Goal: Task Accomplishment & Management: Use online tool/utility

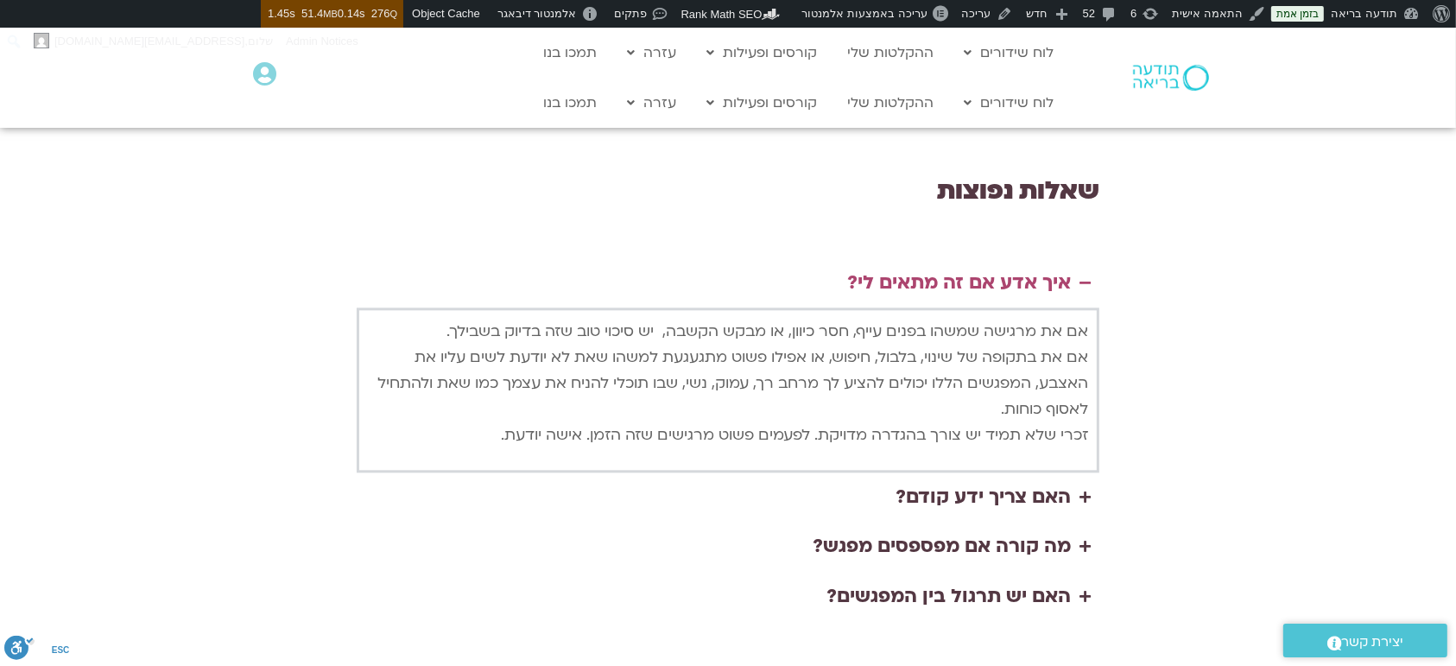
scroll to position [4084, 0]
click at [1077, 519] on summary "מה קורה אם מפספסים מפגש?" at bounding box center [728, 544] width 742 height 50
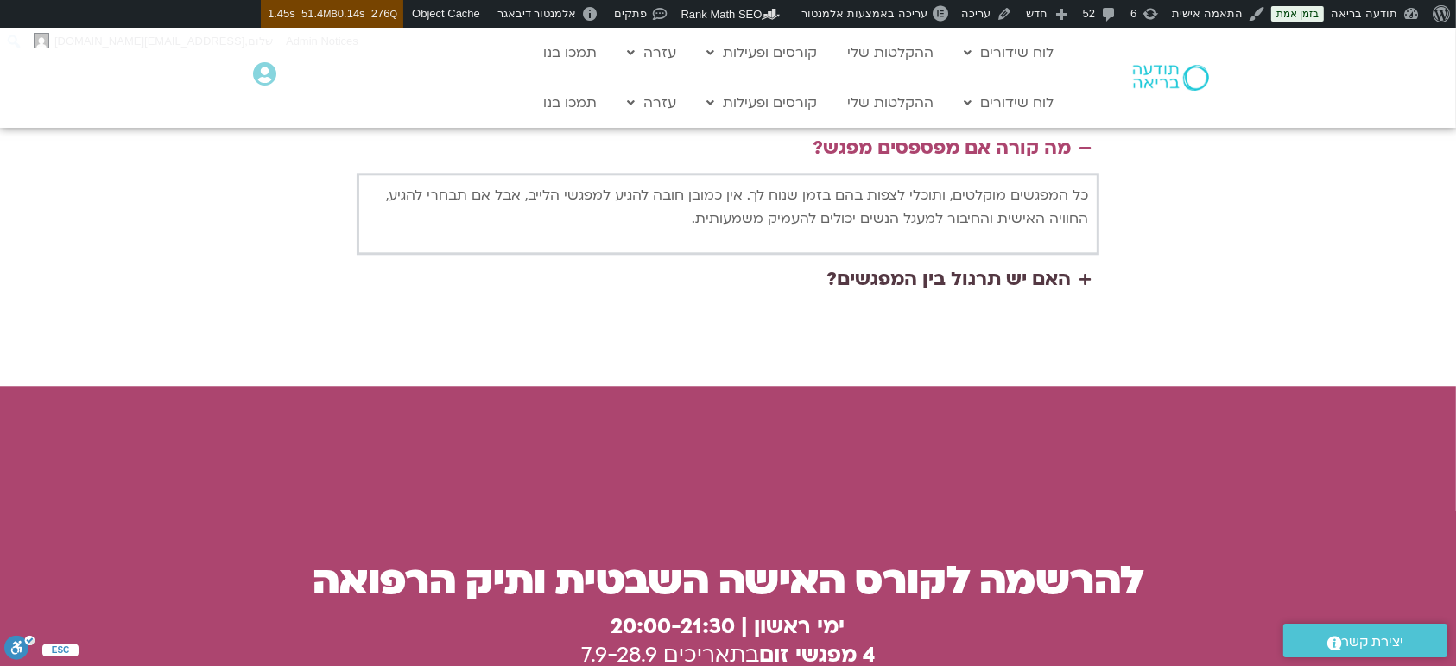
scroll to position [4430, 0]
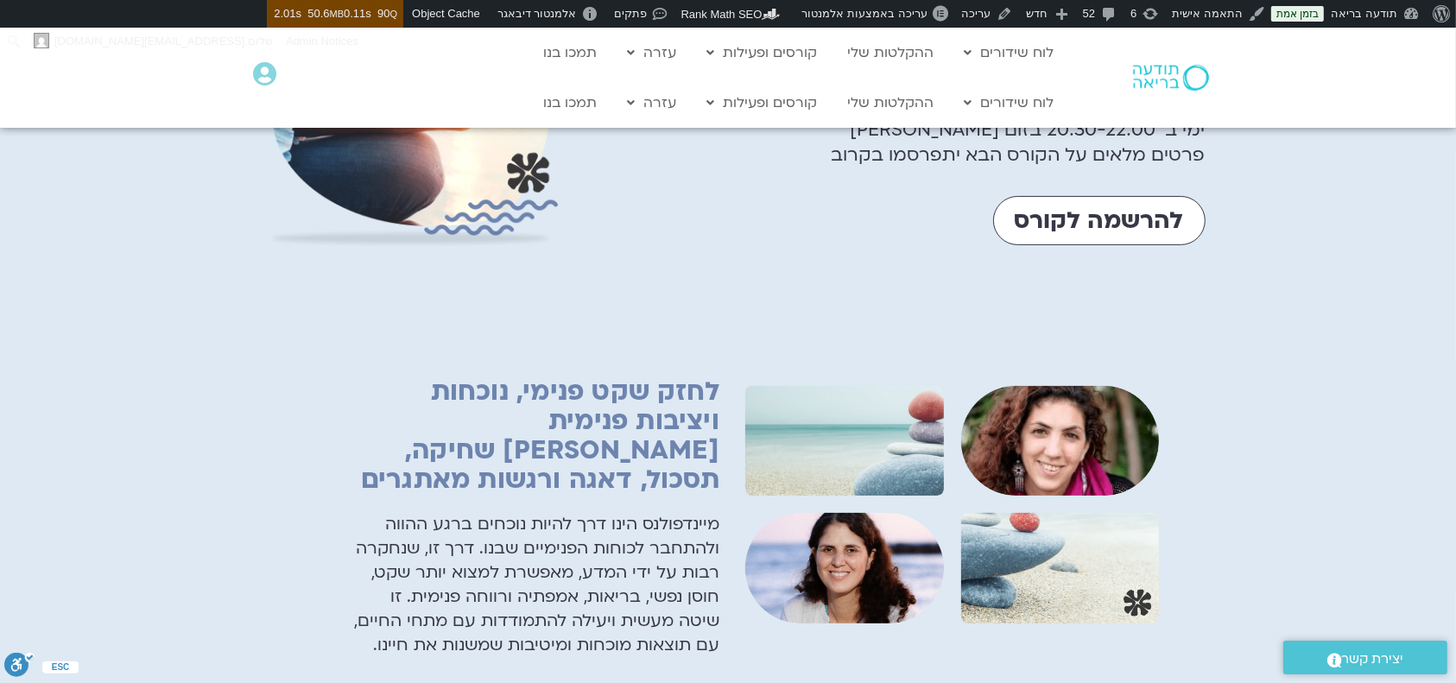
scroll to position [691, 0]
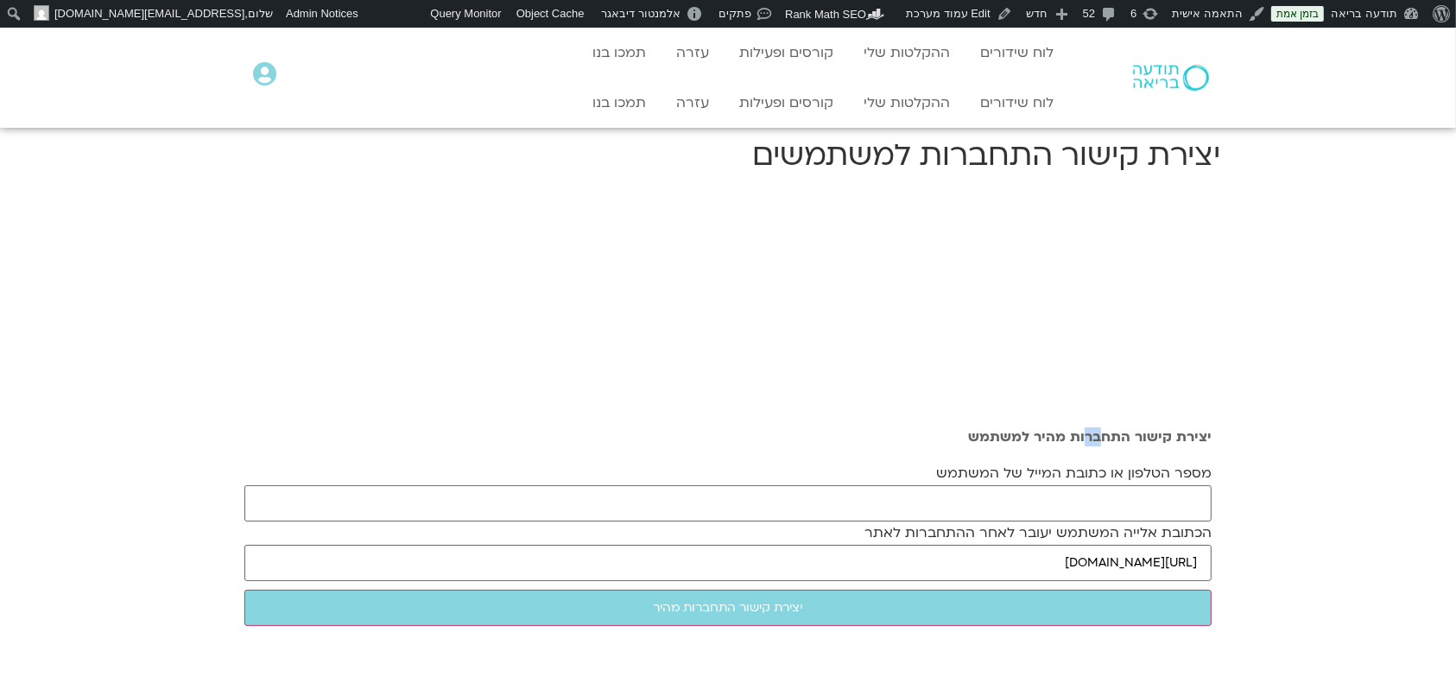
drag, startPoint x: 1103, startPoint y: 354, endPoint x: 1112, endPoint y: 414, distance: 60.2
click at [1112, 393] on div "יצירת קישור התחברות מהיר למשתמש מספר הטלפון או כתובת המייל של המשתמש הכתובת אלי…" at bounding box center [728, 531] width 984 height 683
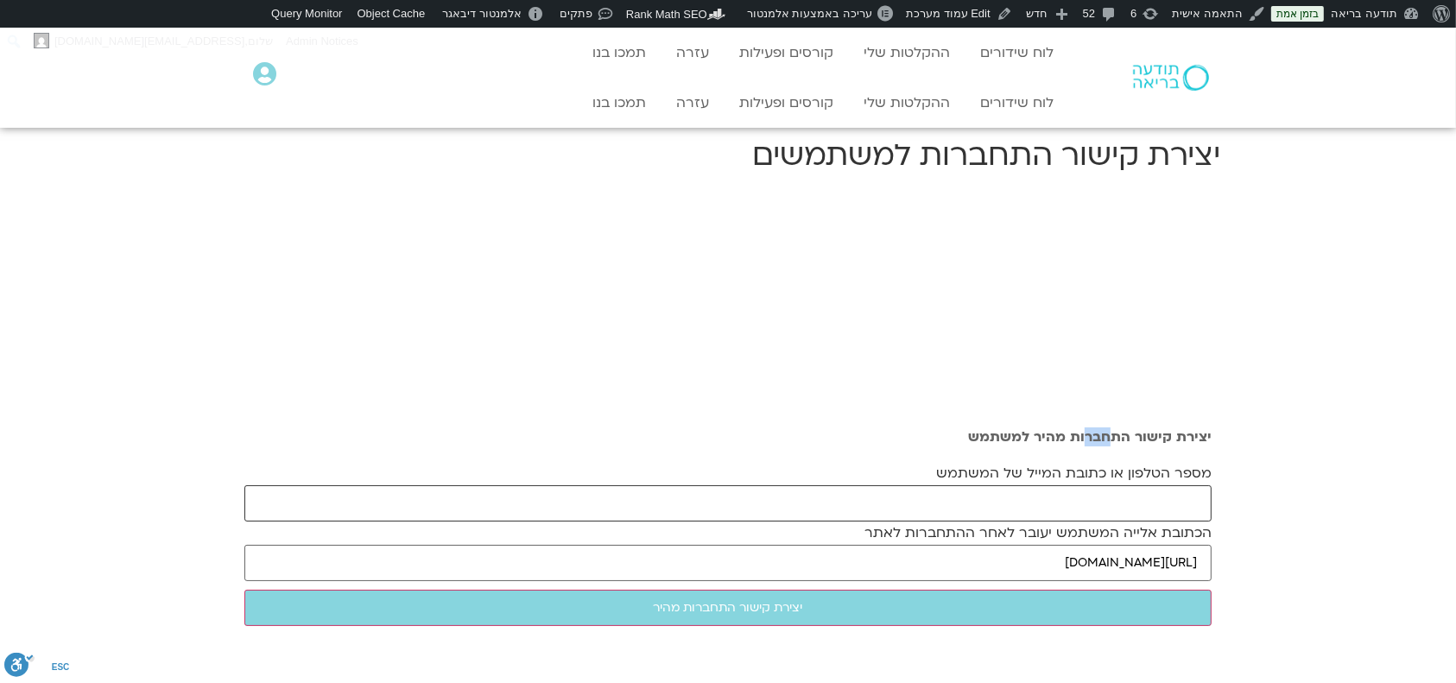
click at [1111, 513] on input "מספר הטלפון או כתובת המייל של המשתמש" at bounding box center [727, 503] width 967 height 36
paste input "rinagoldb@gmail.com"
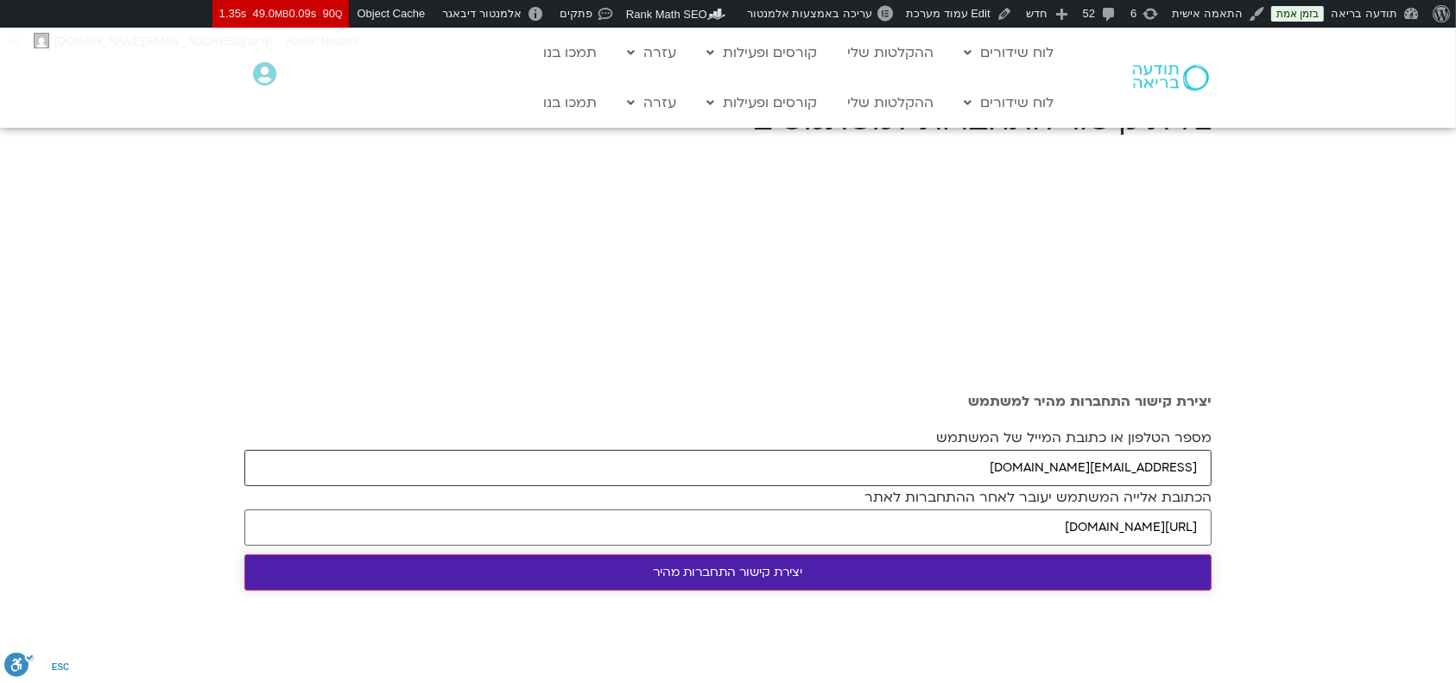
type input "rinagoldb@gmail.com"
click at [925, 577] on input "יצירת קישור התחברות מהיר" at bounding box center [727, 572] width 967 height 36
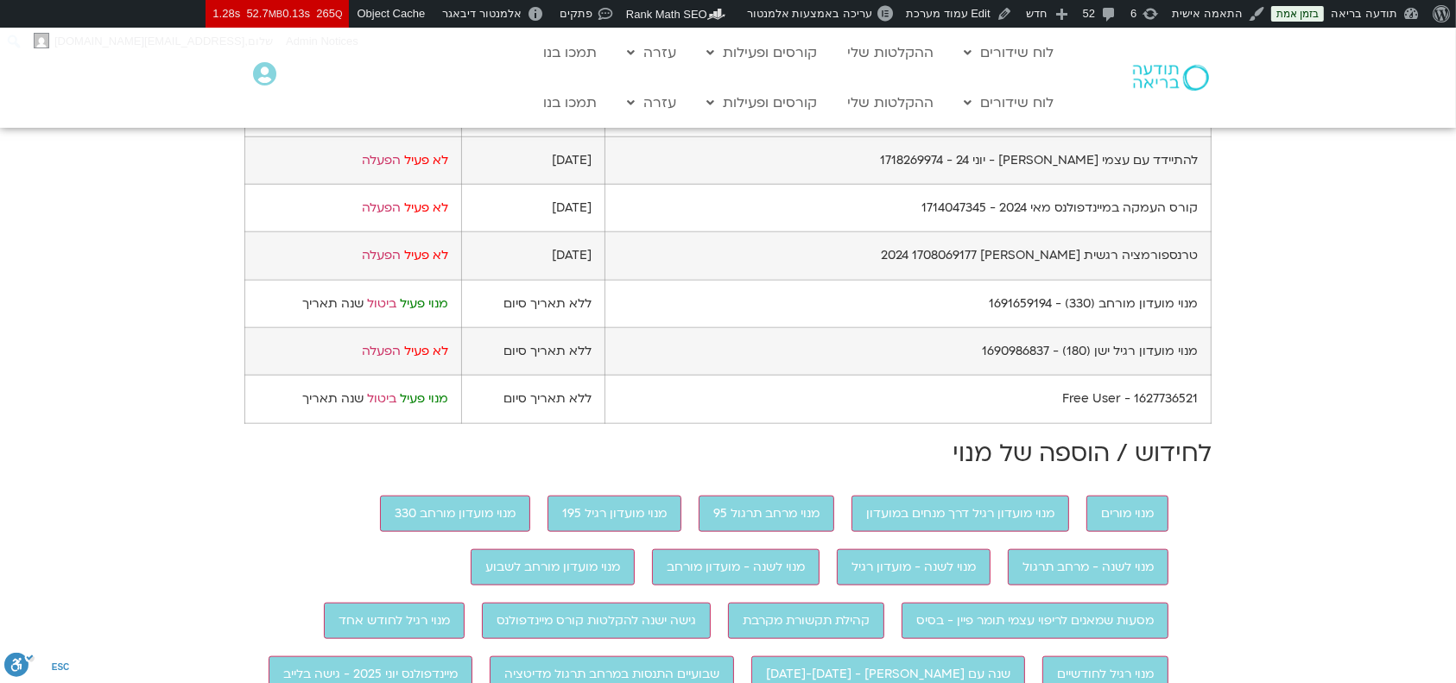
scroll to position [1841, 0]
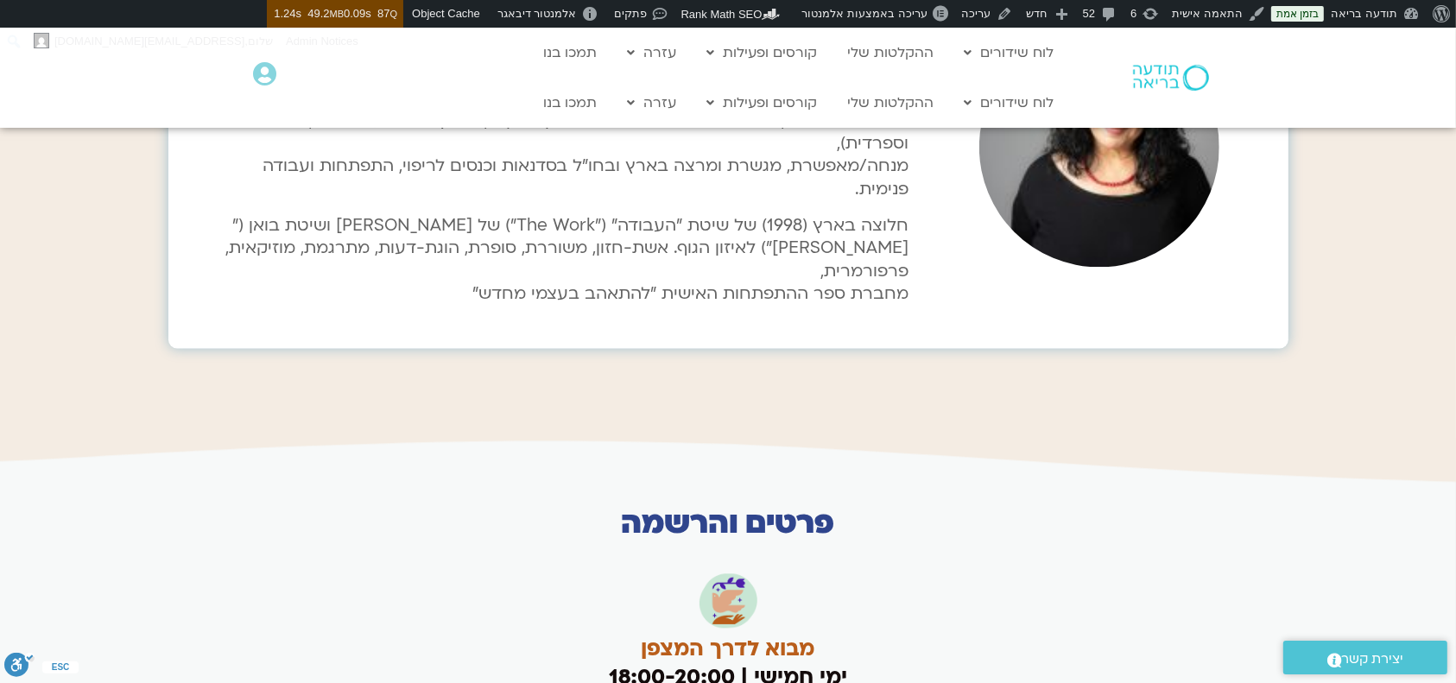
scroll to position [3455, 0]
